Goal: Task Accomplishment & Management: Manage account settings

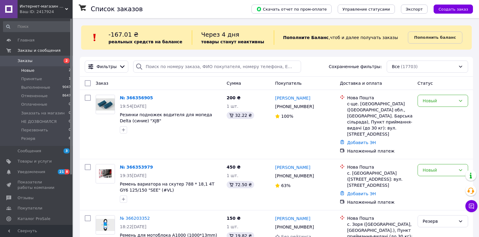
scroll to position [33, 0]
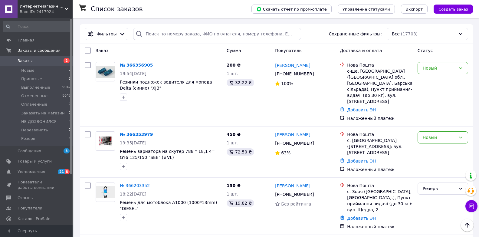
drag, startPoint x: 63, startPoint y: 4, endPoint x: 63, endPoint y: 16, distance: 12.1
click at [63, 4] on span "Интернет-магазин "Moto-Club"" at bounding box center [42, 6] width 45 height 5
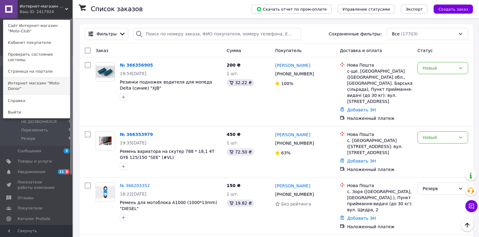
click at [55, 77] on link "Интернет магазин "Moto-Donor"" at bounding box center [36, 85] width 67 height 17
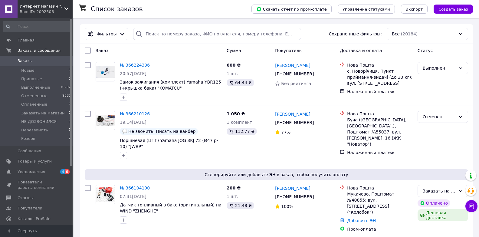
click at [66, 8] on icon at bounding box center [66, 9] width 3 height 3
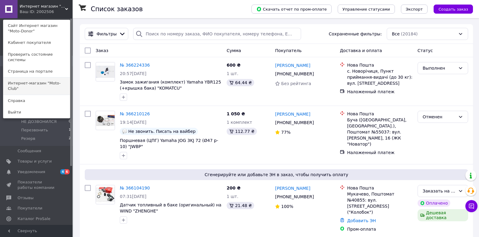
click at [59, 77] on link "Интернет-магазин "Moto-Club"" at bounding box center [36, 85] width 67 height 17
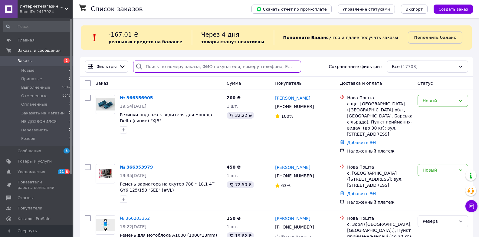
click at [156, 66] on input "search" at bounding box center [217, 67] width 168 height 12
paste input "(066) 606-76-87"
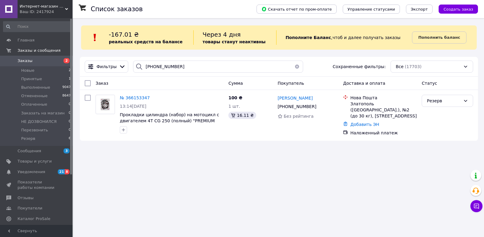
click at [64, 6] on span "Интернет-магазин "Moto-Club"" at bounding box center [42, 6] width 45 height 5
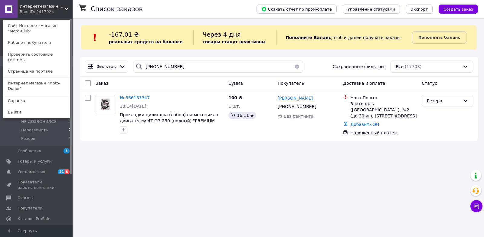
click at [64, 6] on span "Интернет-магазин "Moto-Club"" at bounding box center [42, 6] width 45 height 5
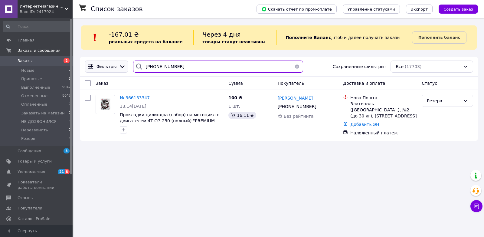
drag, startPoint x: 194, startPoint y: 67, endPoint x: 114, endPoint y: 70, distance: 80.3
click at [114, 70] on div "Фильтры (066) 606-76-87 Сохраненные фильтры: Все (17703)" at bounding box center [278, 67] width 393 height 12
paste input "(093) 109-01-38"
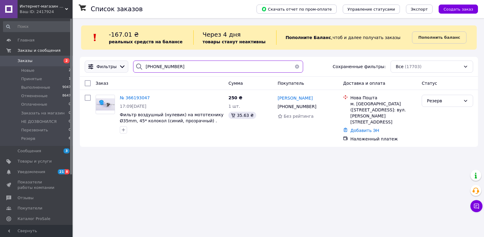
drag, startPoint x: 190, startPoint y: 67, endPoint x: 119, endPoint y: 62, distance: 71.3
click at [119, 62] on div "Фильтры (093) 109-01-38 Сохраненные фильтры: Все (17703)" at bounding box center [278, 67] width 393 height 12
paste input "8) 738-63-84"
drag, startPoint x: 178, startPoint y: 64, endPoint x: 121, endPoint y: 63, distance: 57.2
click at [121, 63] on div "Фильтры (098) 738-63-84 Сохраненные фильтры: Все (17703)" at bounding box center [278, 67] width 393 height 12
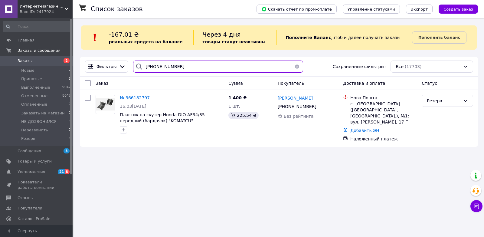
paste input "68) 777-29-83"
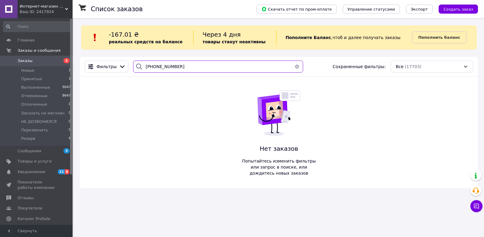
type input "(068) 777-29-83"
click at [65, 6] on span "Интернет-магазин "Moto-Club"" at bounding box center [42, 6] width 45 height 5
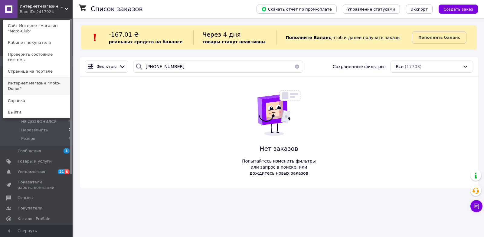
click at [50, 80] on link "Интернет магазин "Moto-Donor"" at bounding box center [36, 85] width 67 height 17
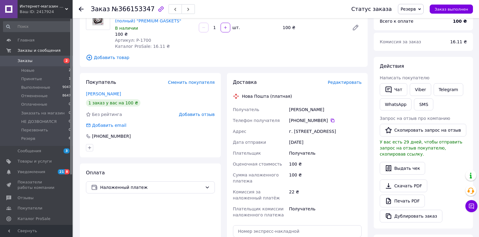
scroll to position [91, 0]
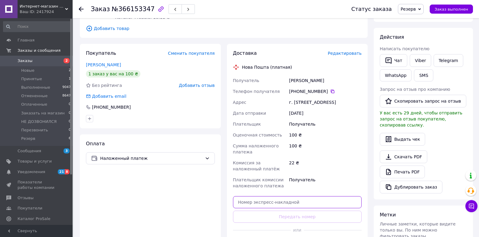
click at [263, 203] on input "text" at bounding box center [297, 202] width 129 height 12
paste input "20400483016646"
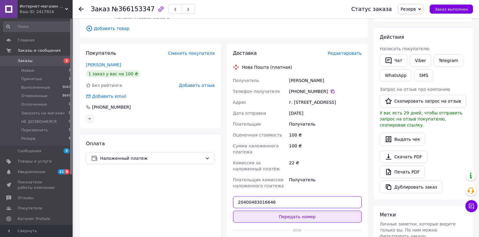
type input "20400483016646"
click at [288, 222] on button "Передать номер" at bounding box center [297, 217] width 129 height 12
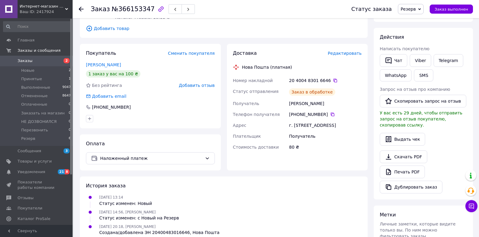
click at [416, 8] on span "Резерв" at bounding box center [408, 9] width 15 height 5
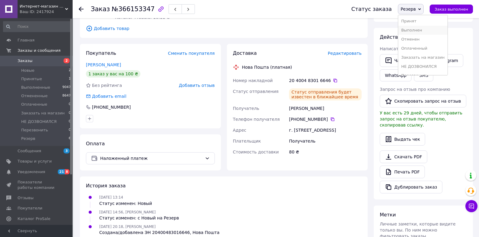
click at [409, 28] on li "Выполнен" at bounding box center [422, 30] width 49 height 9
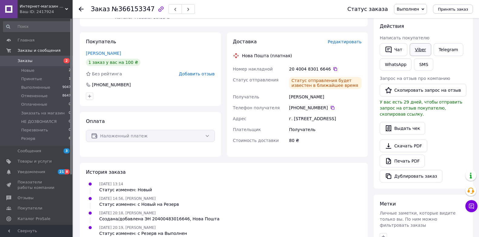
click at [414, 48] on link "Viber" at bounding box center [420, 49] width 21 height 13
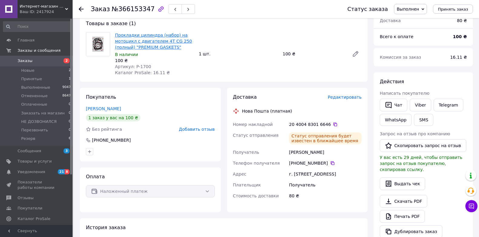
scroll to position [0, 0]
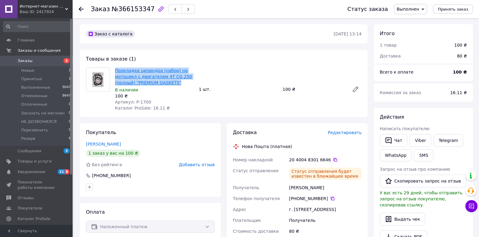
drag, startPoint x: 177, startPoint y: 81, endPoint x: 116, endPoint y: 69, distance: 62.6
click at [116, 69] on span "Прокладки цилиндра (набор) на мотоцикл с двигателем 4T CG 250 (полный) "PREMIUM…" at bounding box center [154, 76] width 79 height 18
copy link "Прокладки цилиндра (набор) на мотоцикл с двигателем 4T CG 250 (полный) "PREMIUM…"
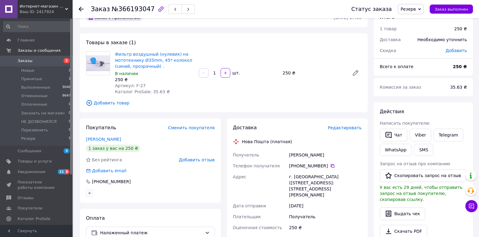
scroll to position [91, 0]
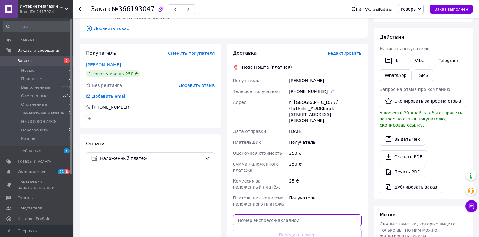
click at [256, 215] on input "text" at bounding box center [297, 220] width 129 height 12
paste input "20400483016673"
type input "20400483016673"
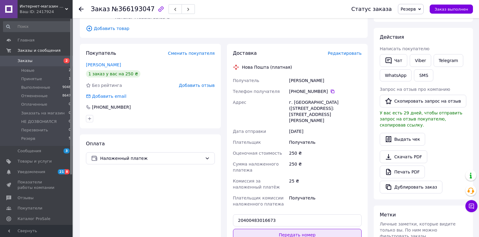
click at [275, 229] on button "Передать номер" at bounding box center [297, 235] width 129 height 12
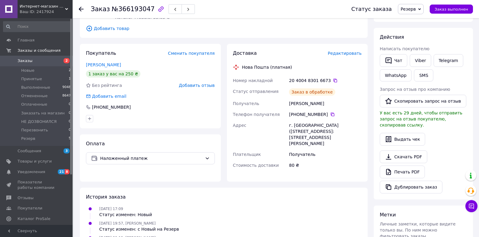
click at [412, 9] on span "Резерв" at bounding box center [408, 9] width 15 height 5
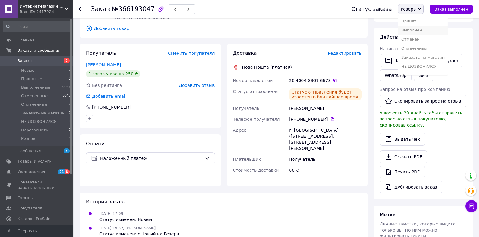
click at [413, 30] on li "Выполнен" at bounding box center [422, 30] width 49 height 9
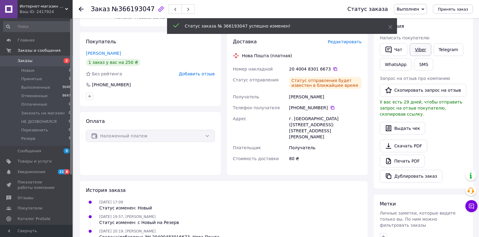
click at [411, 51] on link "Viber" at bounding box center [420, 49] width 21 height 13
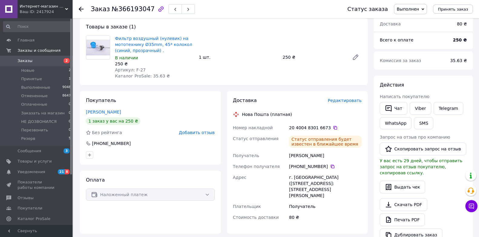
scroll to position [0, 0]
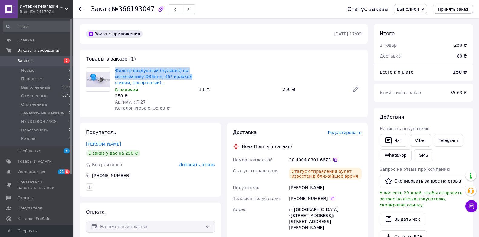
drag, startPoint x: 111, startPoint y: 69, endPoint x: 182, endPoint y: 77, distance: 71.6
click at [182, 77] on div "Фильтр воздушный (нулевик) на мототехнику Ø35mm, 45* колокол (синий, прозрачный…" at bounding box center [224, 89] width 281 height 44
copy div "Фильтр воздушный (нулевик) на мототехнику Ø35mm, 45* колокол"
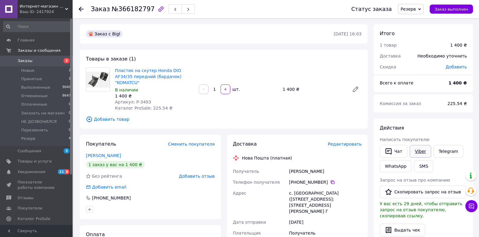
click at [420, 153] on link "Viber" at bounding box center [420, 151] width 21 height 13
drag, startPoint x: 182, startPoint y: 77, endPoint x: 114, endPoint y: 71, distance: 69.0
click at [114, 71] on div "Пластик на скутер Honda DIO AF34/35 передний (бардачок) "KOMATCU" В наличии 1 4…" at bounding box center [155, 89] width 84 height 46
copy link "Пластик на скутер Honda DIO AF34/35 передний (бардачок) "KOMATCU""
click at [418, 151] on link "Viber" at bounding box center [420, 151] width 21 height 13
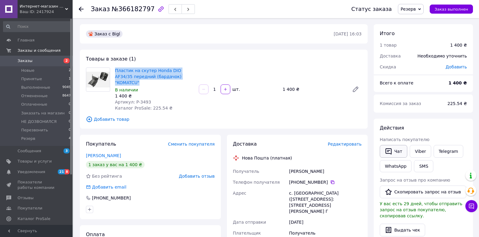
click at [398, 152] on button "Чат" at bounding box center [394, 151] width 28 height 13
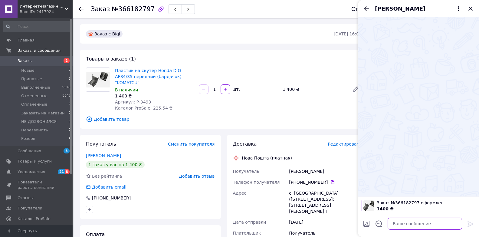
click at [423, 222] on textarea at bounding box center [425, 224] width 74 height 12
paste textarea "20400483016760 номер ТТН Пластик на скутер Honda DIO AF34/35 передний (бардачок…"
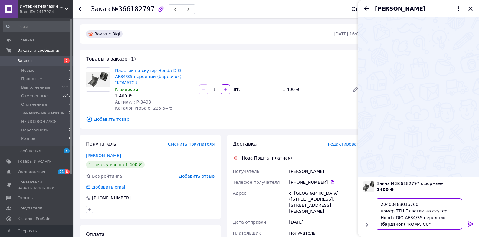
type textarea "20400483016760 номер ТТН Пластик на скутер Honda DIO AF34/35 передний (бардачок…"
click at [470, 226] on icon at bounding box center [470, 223] width 7 height 7
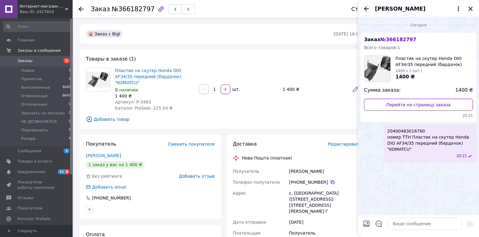
drag, startPoint x: 366, startPoint y: 9, endPoint x: 454, endPoint y: 16, distance: 88.1
click at [366, 8] on icon "Назад" at bounding box center [366, 8] width 5 height 5
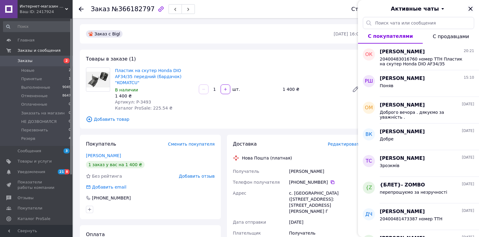
click at [472, 8] on icon "Закрыть" at bounding box center [470, 9] width 4 height 4
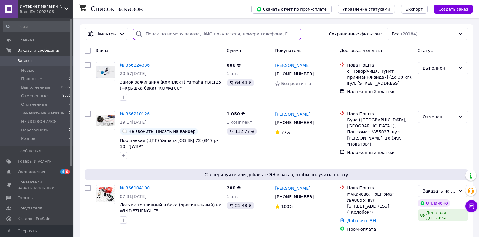
click at [153, 32] on input "search" at bounding box center [217, 34] width 168 height 12
paste input "[PHONE_NUMBER]"
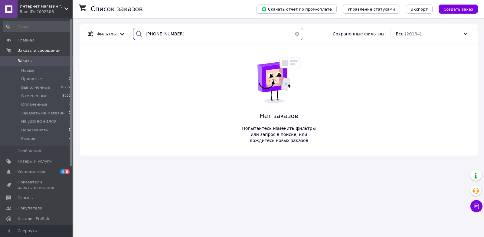
type input "[PHONE_NUMBER]"
drag, startPoint x: 67, startPoint y: 3, endPoint x: 54, endPoint y: 38, distance: 37.5
click at [66, 3] on div "Интернет магазин "Moto-Donor" Ваш ID: 2002506" at bounding box center [45, 9] width 55 height 18
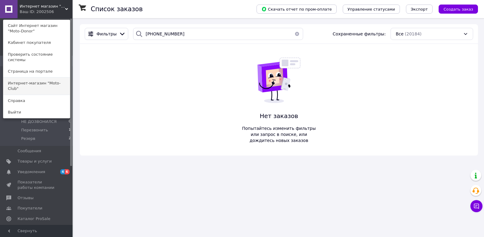
click at [44, 79] on link "Интернет-магазин "Moto-Club"" at bounding box center [36, 85] width 67 height 17
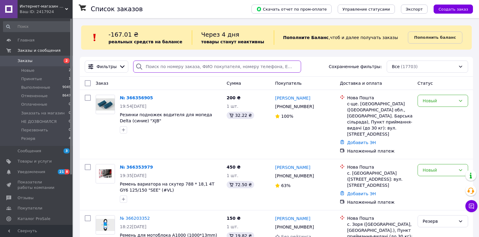
click at [151, 66] on input "search" at bounding box center [217, 67] width 168 height 12
paste input "[PHONE_NUMBER]"
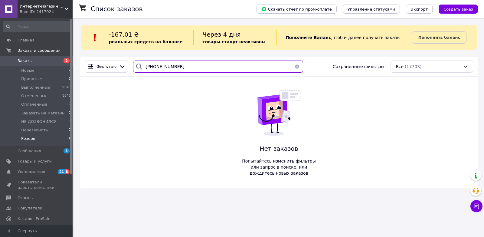
type input "[PHONE_NUMBER]"
click at [28, 139] on span "Резерв" at bounding box center [28, 138] width 14 height 5
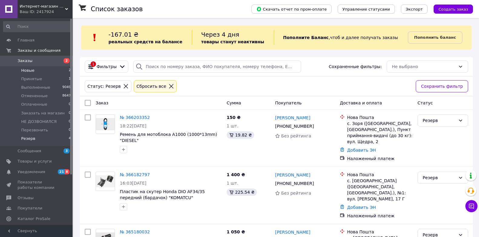
click at [25, 70] on span "Новые" at bounding box center [27, 70] width 13 height 5
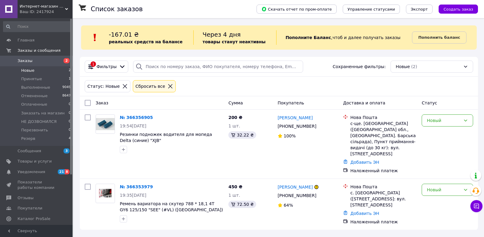
click at [21, 71] on li "Новые 2" at bounding box center [37, 70] width 74 height 8
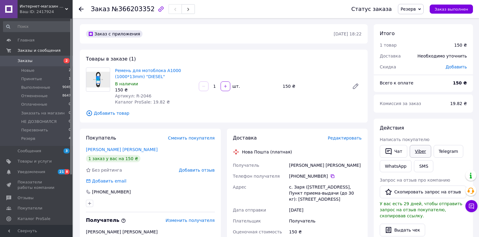
click at [421, 152] on link "Viber" at bounding box center [420, 151] width 21 height 13
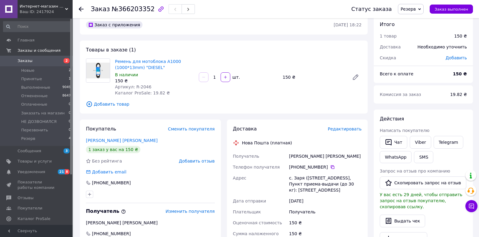
scroll to position [91, 0]
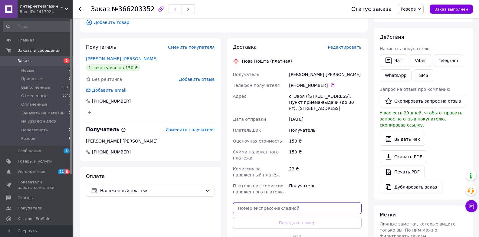
click at [254, 206] on input "text" at bounding box center [297, 208] width 129 height 12
paste input "20400483016778"
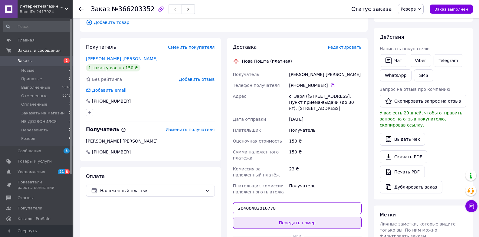
type input "20400483016778"
click at [295, 224] on button "Передать номер" at bounding box center [297, 223] width 129 height 12
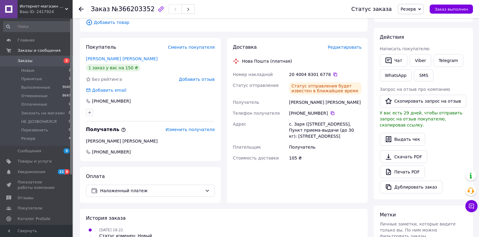
click at [410, 10] on span "Резерв" at bounding box center [408, 9] width 15 height 5
click at [413, 29] on li "Выполнен" at bounding box center [422, 30] width 49 height 9
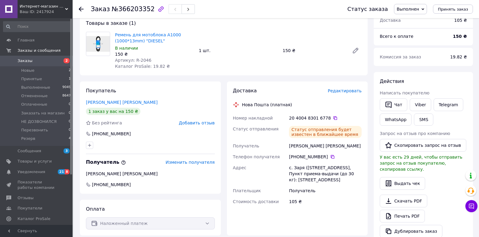
scroll to position [0, 0]
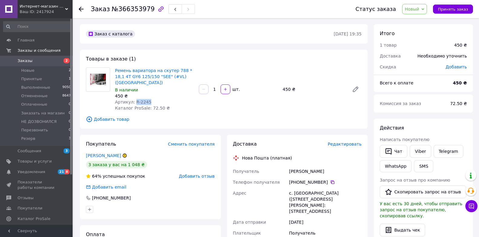
drag, startPoint x: 147, startPoint y: 95, endPoint x: 133, endPoint y: 96, distance: 14.3
click at [133, 99] on div "Артикул: R-2245" at bounding box center [154, 102] width 79 height 6
copy span "R-2245"
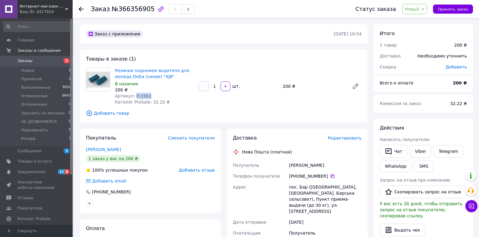
drag, startPoint x: 147, startPoint y: 95, endPoint x: 133, endPoint y: 97, distance: 14.1
click at [133, 97] on div "Артикул: R-1963" at bounding box center [154, 96] width 79 height 6
copy span "R-1963"
